Goal: Task Accomplishment & Management: Manage account settings

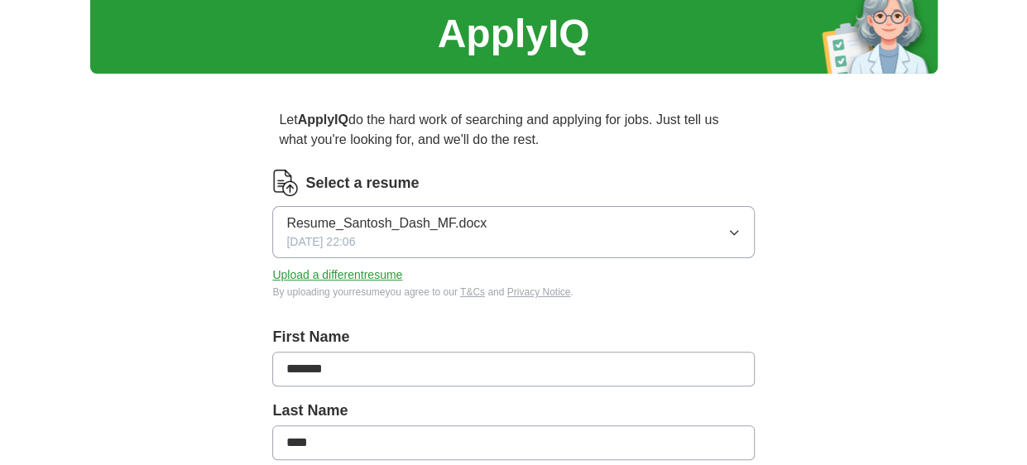
scroll to position [83, 0]
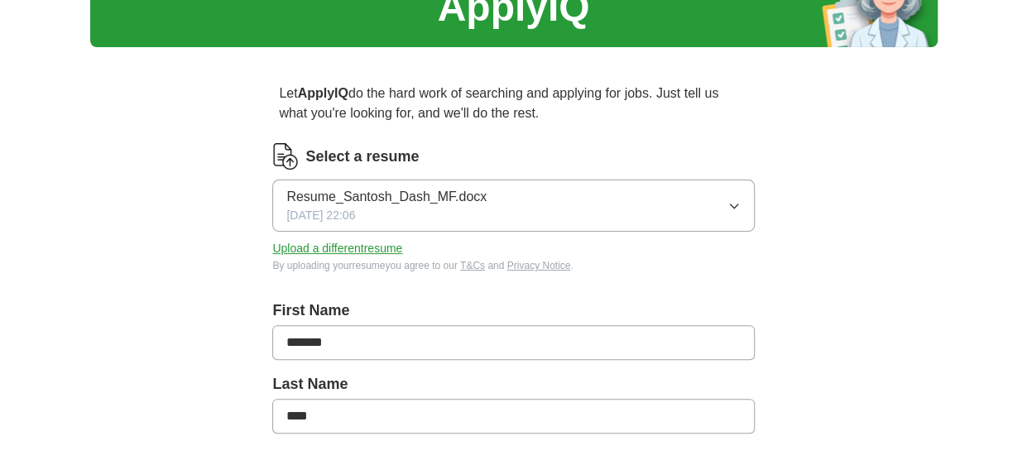
click at [368, 245] on button "Upload a different resume" at bounding box center [337, 248] width 130 height 17
click at [366, 245] on button "Upload a different resume" at bounding box center [337, 248] width 130 height 17
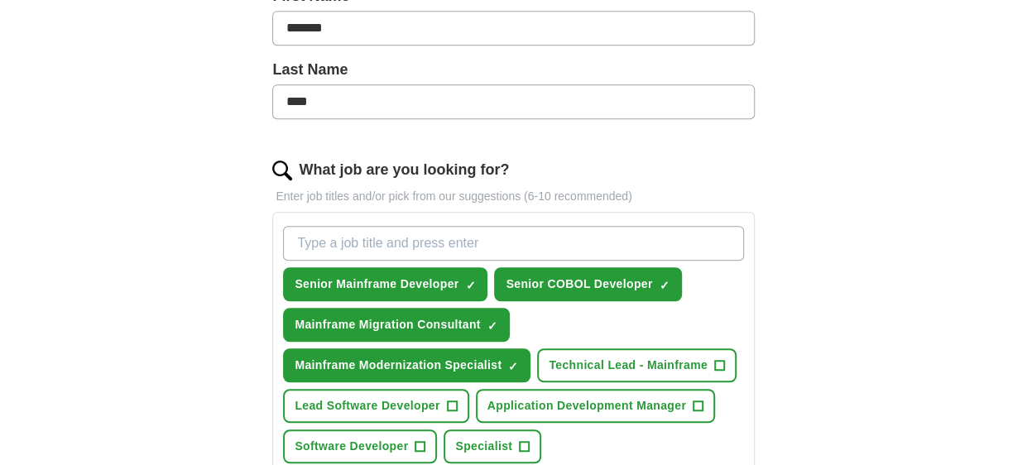
scroll to position [414, 0]
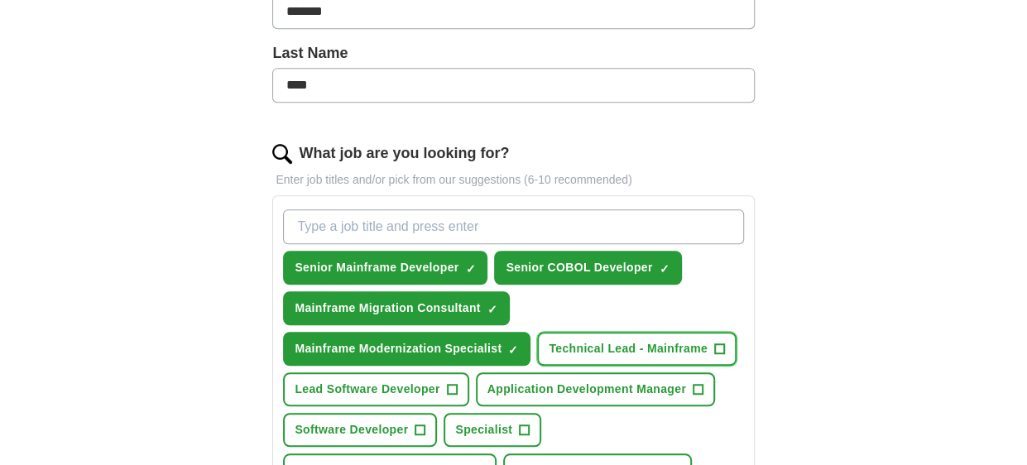
click at [715, 343] on span "+" at bounding box center [719, 349] width 10 height 13
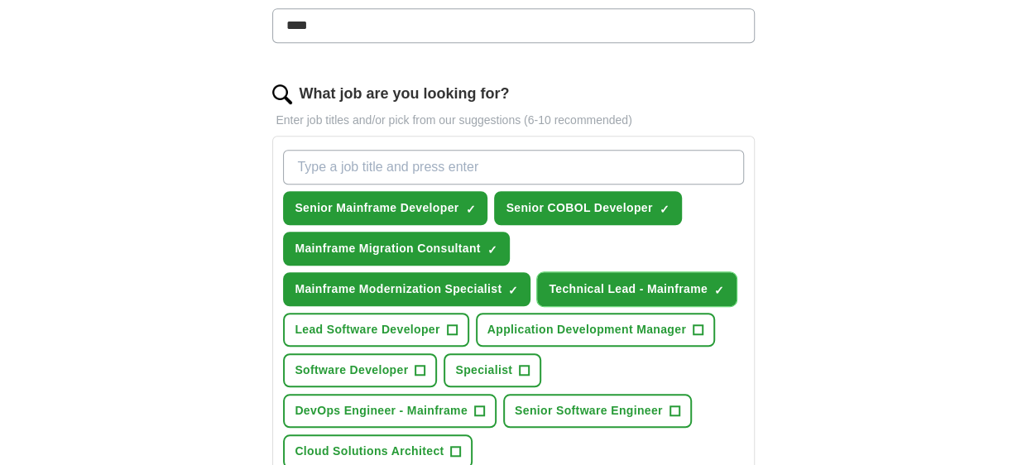
scroll to position [496, 0]
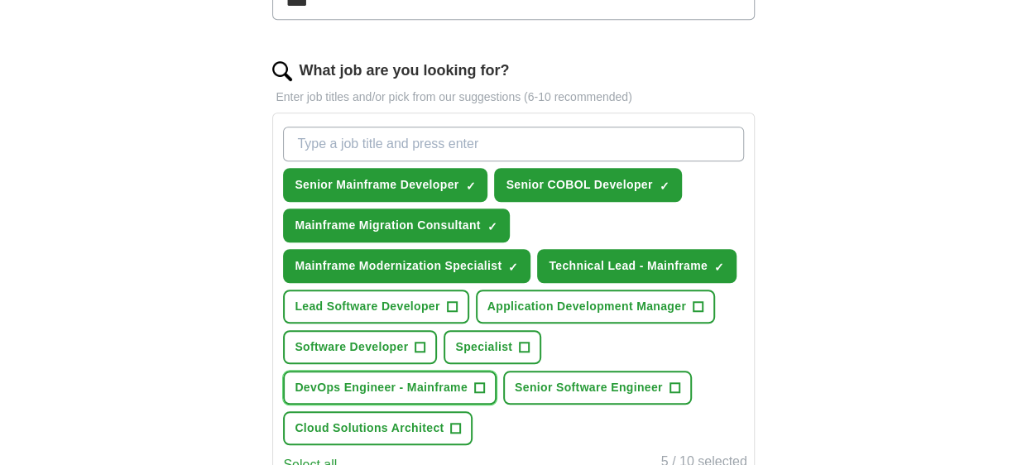
click at [484, 386] on span "+" at bounding box center [479, 387] width 11 height 11
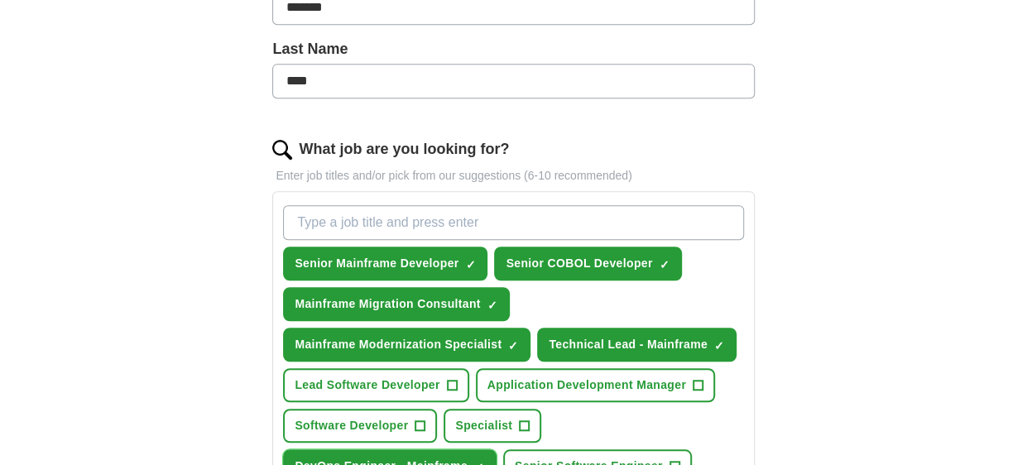
scroll to position [414, 0]
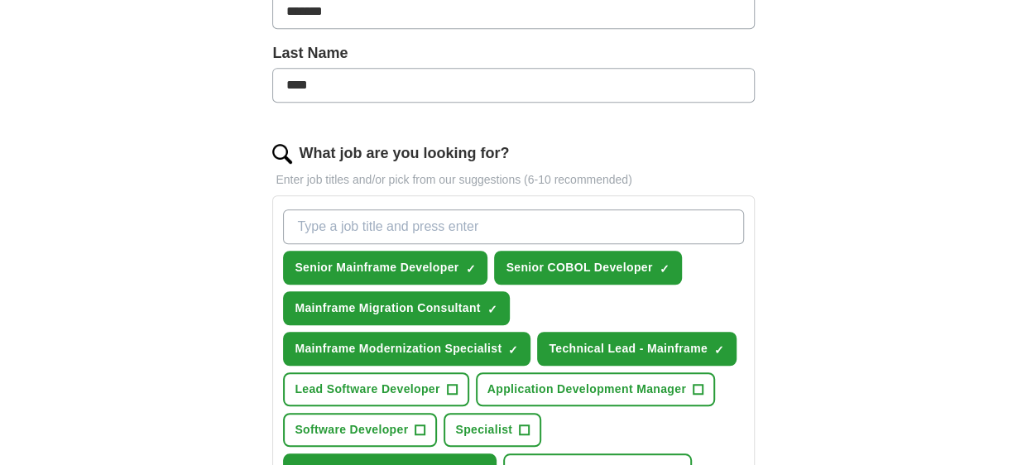
click at [387, 219] on input "What job are you looking for?" at bounding box center [513, 226] width 460 height 35
type input "COBOL"
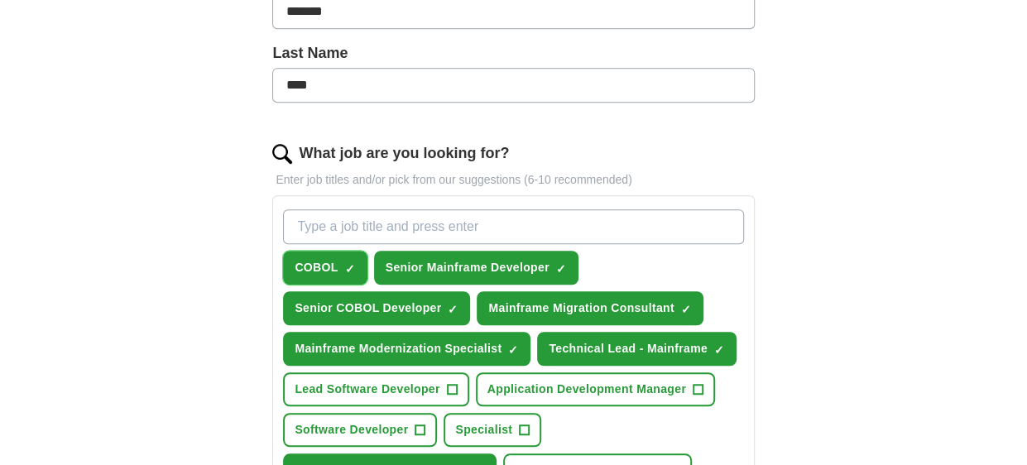
click at [0, 0] on span "×" at bounding box center [0, 0] width 0 height 0
click at [381, 305] on span "Senior COBOL Developer" at bounding box center [368, 308] width 146 height 17
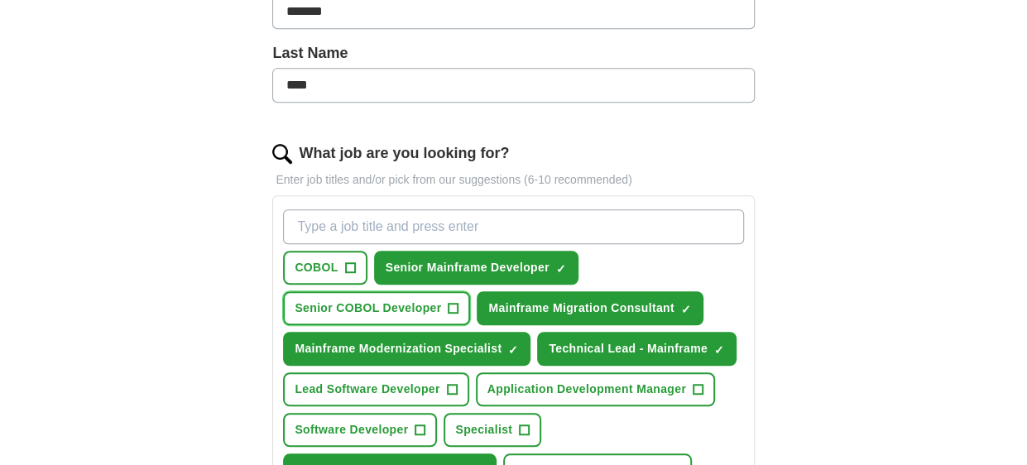
click at [334, 307] on span "Senior COBOL Developer" at bounding box center [368, 308] width 146 height 17
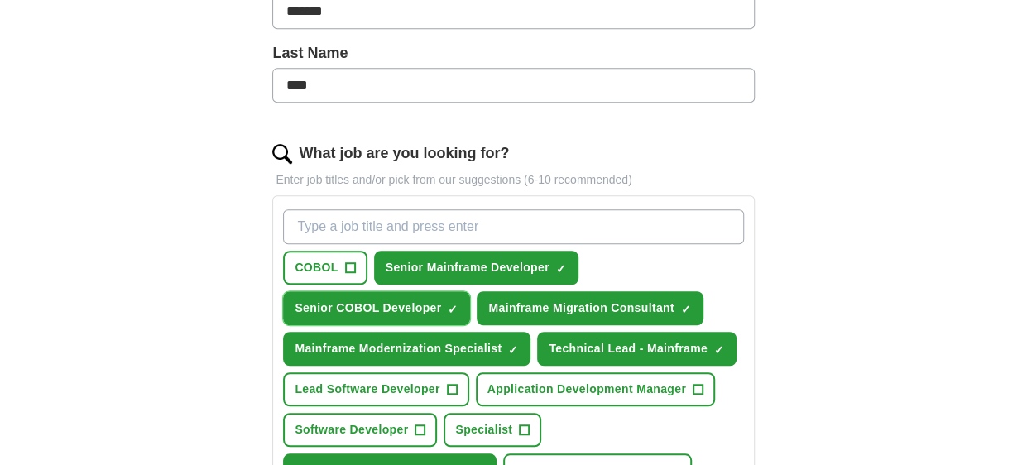
click at [337, 307] on span "Senior COBOL Developer" at bounding box center [368, 308] width 146 height 17
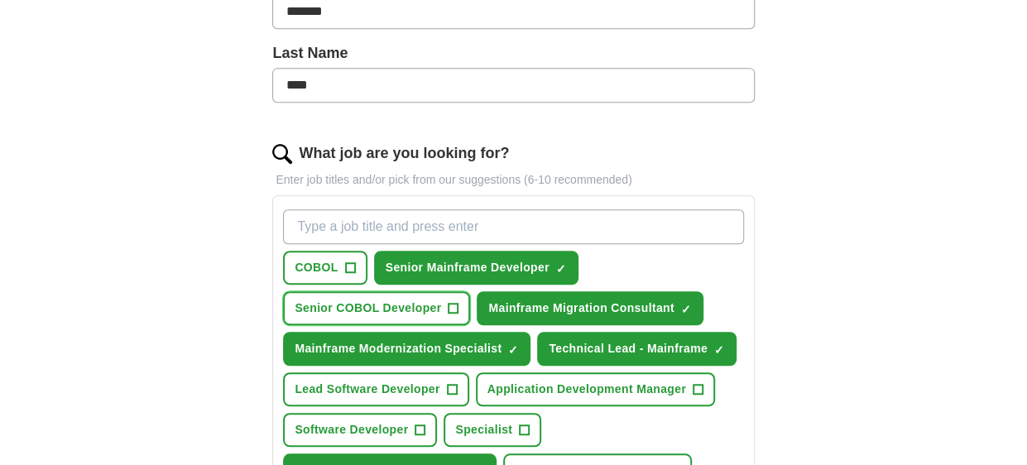
click at [453, 305] on span "+" at bounding box center [453, 308] width 10 height 13
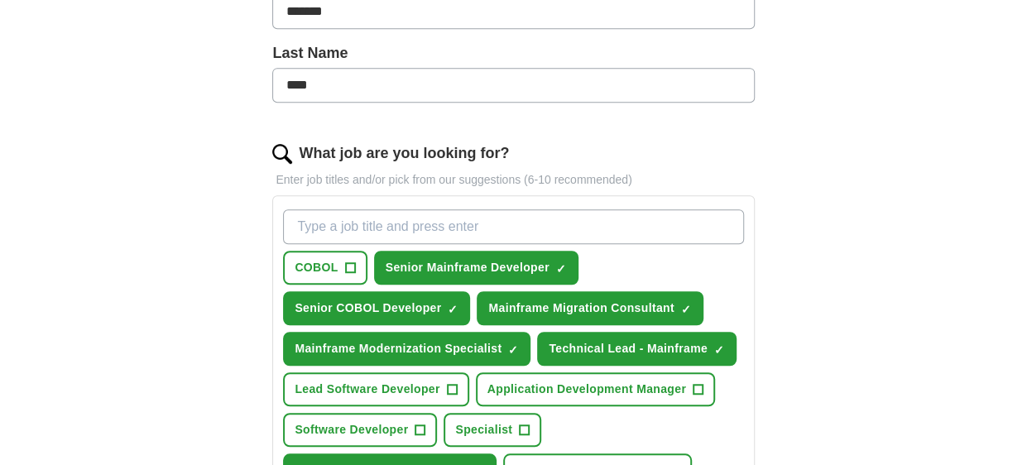
click at [366, 231] on input "What job are you looking for?" at bounding box center [513, 226] width 460 height 35
type input "Mainframe Developer"
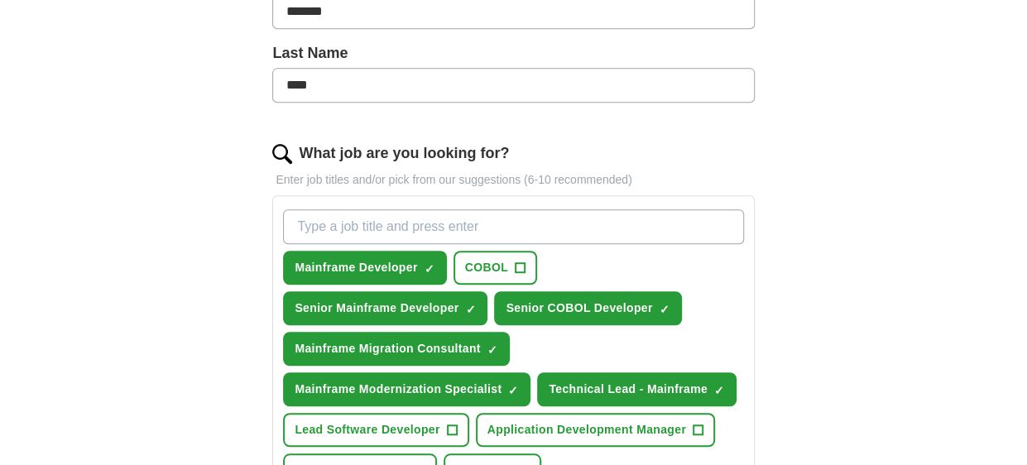
click at [366, 231] on input "What job are you looking for?" at bounding box center [513, 226] width 460 height 35
type input "L"
click at [522, 261] on span "+" at bounding box center [520, 267] width 10 height 13
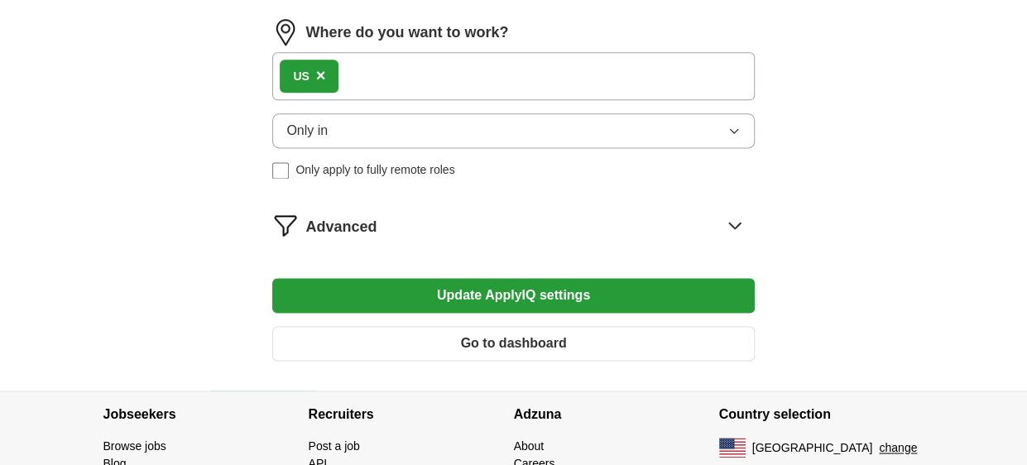
scroll to position [1120, 0]
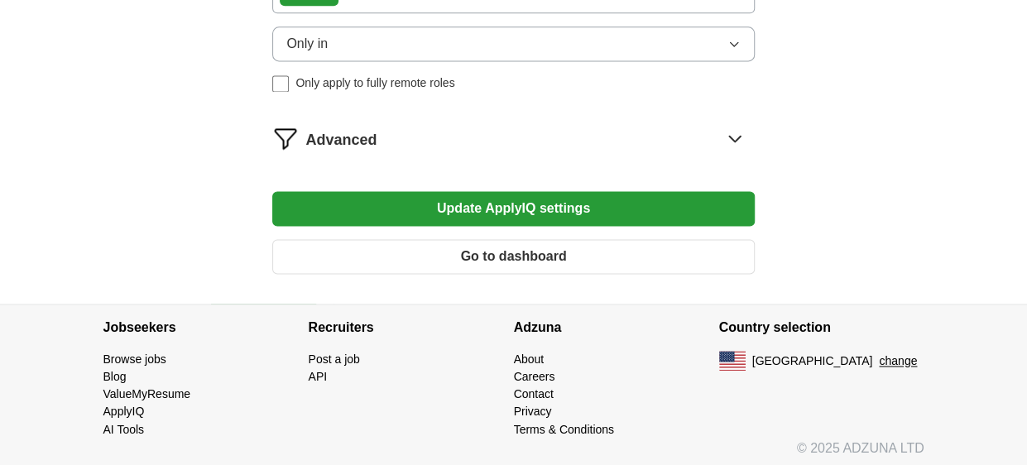
click at [529, 195] on button "Update ApplyIQ settings" at bounding box center [513, 208] width 482 height 35
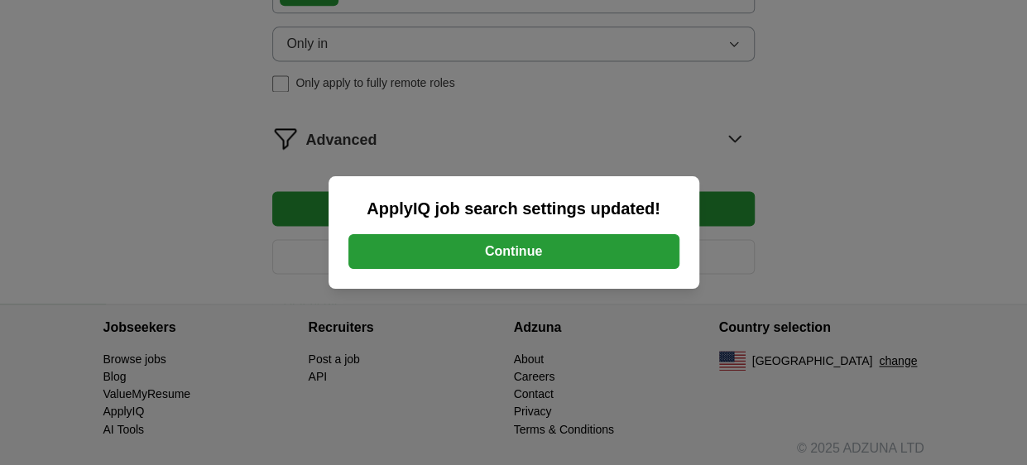
click at [551, 247] on button "Continue" at bounding box center [513, 251] width 331 height 35
